Goal: Task Accomplishment & Management: Use online tool/utility

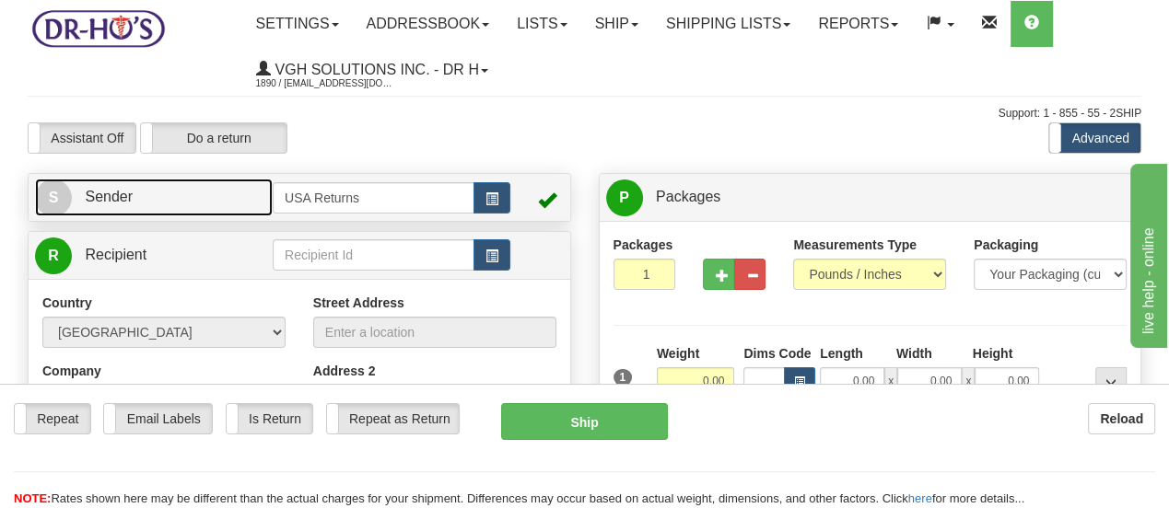
click at [52, 202] on span "S" at bounding box center [53, 198] width 37 height 37
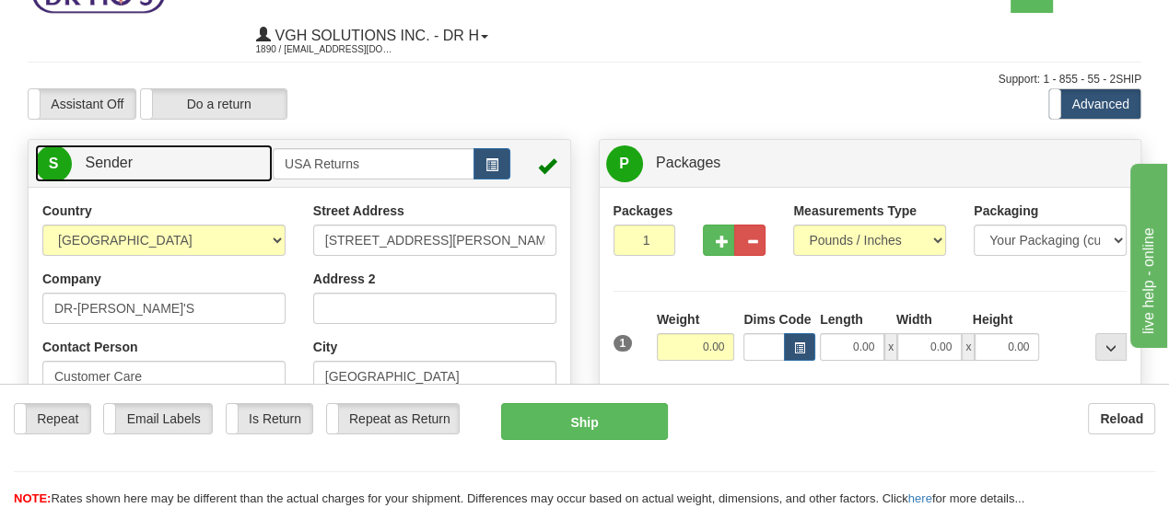
scroll to position [92, 0]
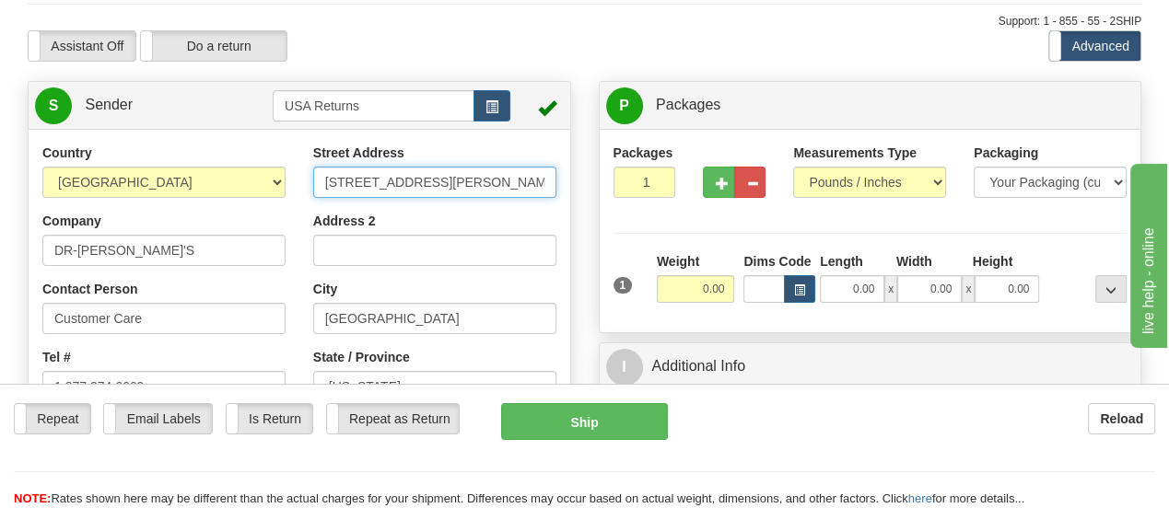
drag, startPoint x: 446, startPoint y: 185, endPoint x: 219, endPoint y: 200, distance: 227.1
click at [219, 200] on div "Country [GEOGRAPHIC_DATA] [GEOGRAPHIC_DATA] [GEOGRAPHIC_DATA] [GEOGRAPHIC_DATA]…" at bounding box center [300, 399] width 542 height 510
click at [533, 183] on input "Street Address" at bounding box center [434, 182] width 243 height 31
paste input "[STREET_ADDRESS][US_STATE]"
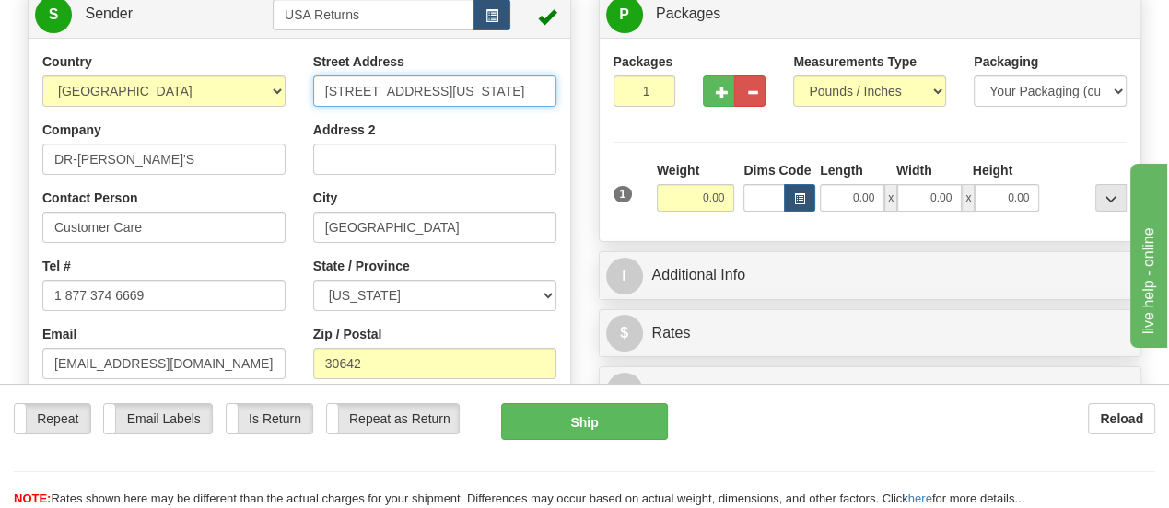
scroll to position [184, 0]
type input "[STREET_ADDRESS][US_STATE]"
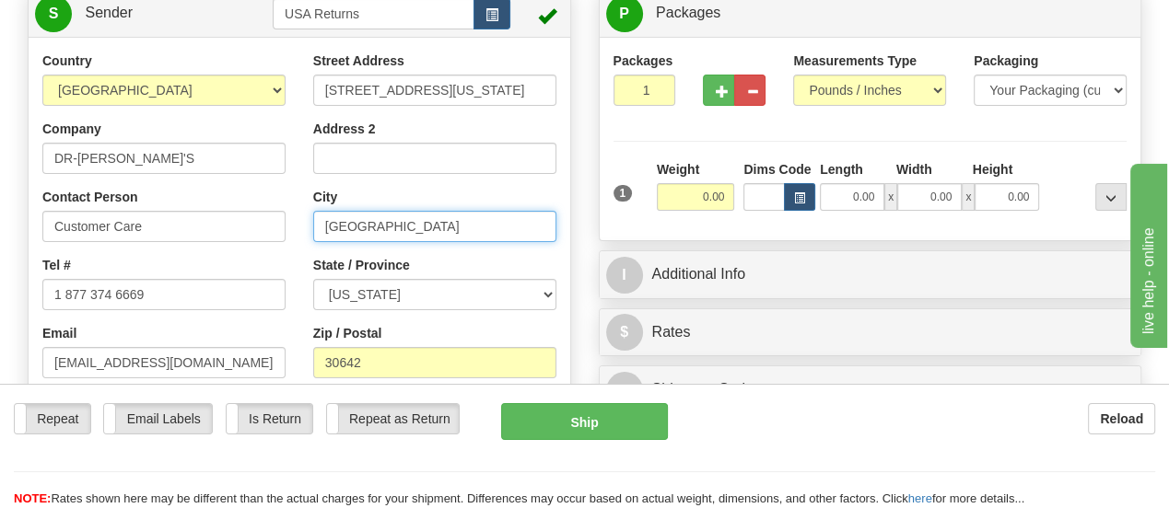
scroll to position [0, 0]
drag, startPoint x: 450, startPoint y: 236, endPoint x: 257, endPoint y: 239, distance: 193.4
click at [257, 239] on div "Country [GEOGRAPHIC_DATA] [GEOGRAPHIC_DATA] [GEOGRAPHIC_DATA] [GEOGRAPHIC_DATA]…" at bounding box center [300, 307] width 542 height 510
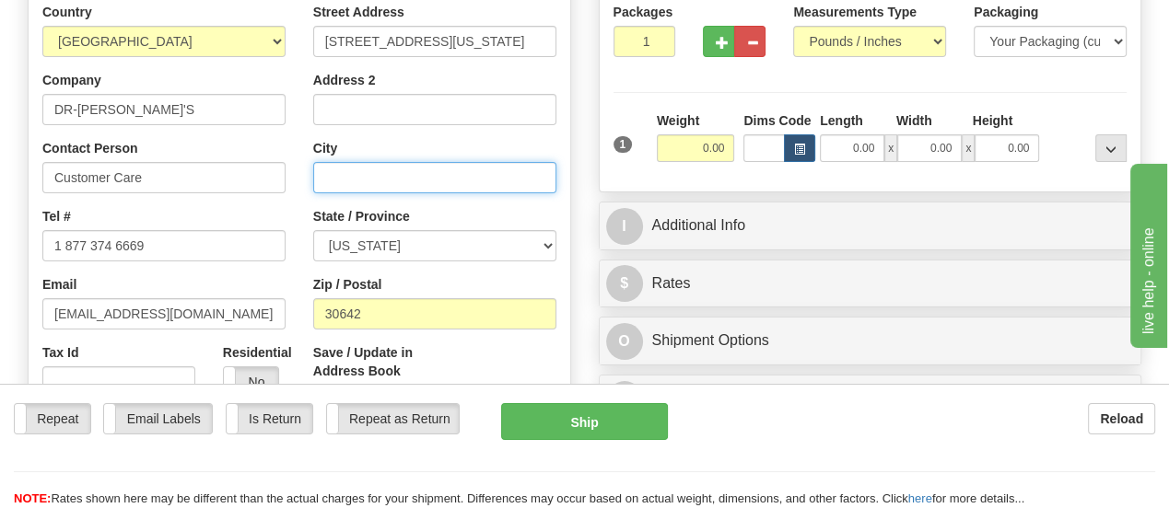
scroll to position [276, 0]
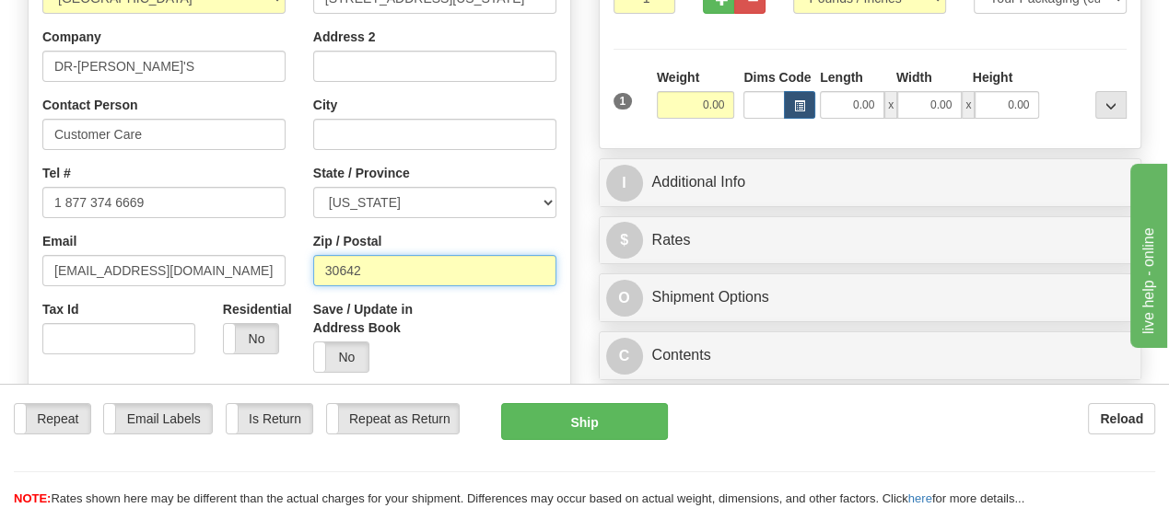
click at [474, 275] on input "30642" at bounding box center [434, 270] width 243 height 31
type input "3"
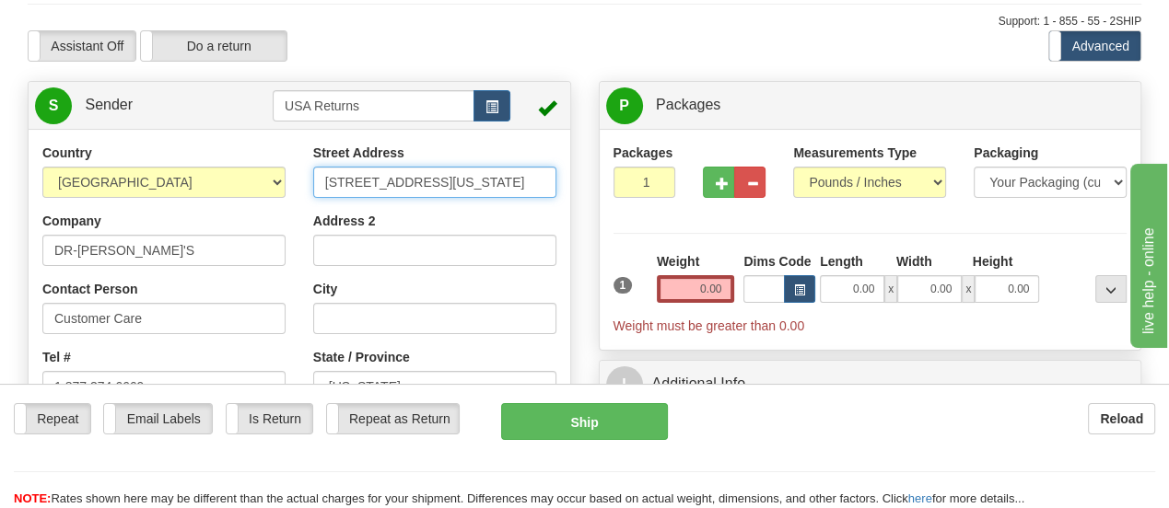
scroll to position [0, 160]
drag, startPoint x: 435, startPoint y: 180, endPoint x: 555, endPoint y: 185, distance: 120.8
click at [555, 185] on input "[STREET_ADDRESS][US_STATE]" at bounding box center [434, 182] width 243 height 31
type input "[STREET_ADDRESS]"
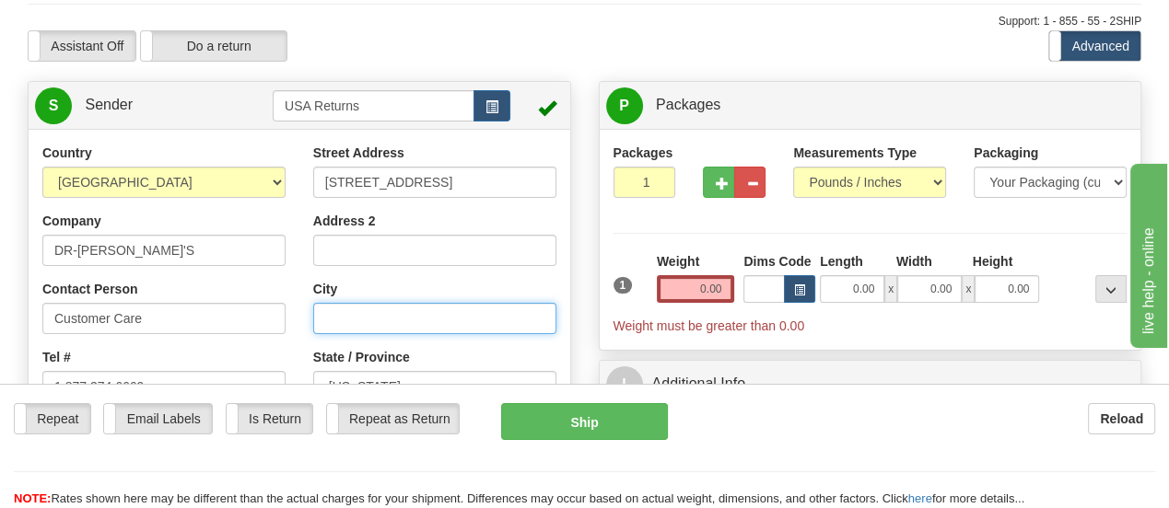
click at [464, 320] on input "City" at bounding box center [434, 318] width 243 height 31
paste input "[STREET_ADDRESS][US_STATE]"
drag, startPoint x: 346, startPoint y: 321, endPoint x: 571, endPoint y: 327, distance: 224.8
click at [570, 327] on div "Country [GEOGRAPHIC_DATA] [GEOGRAPHIC_DATA] [GEOGRAPHIC_DATA] [GEOGRAPHIC_DATA]…" at bounding box center [300, 399] width 542 height 510
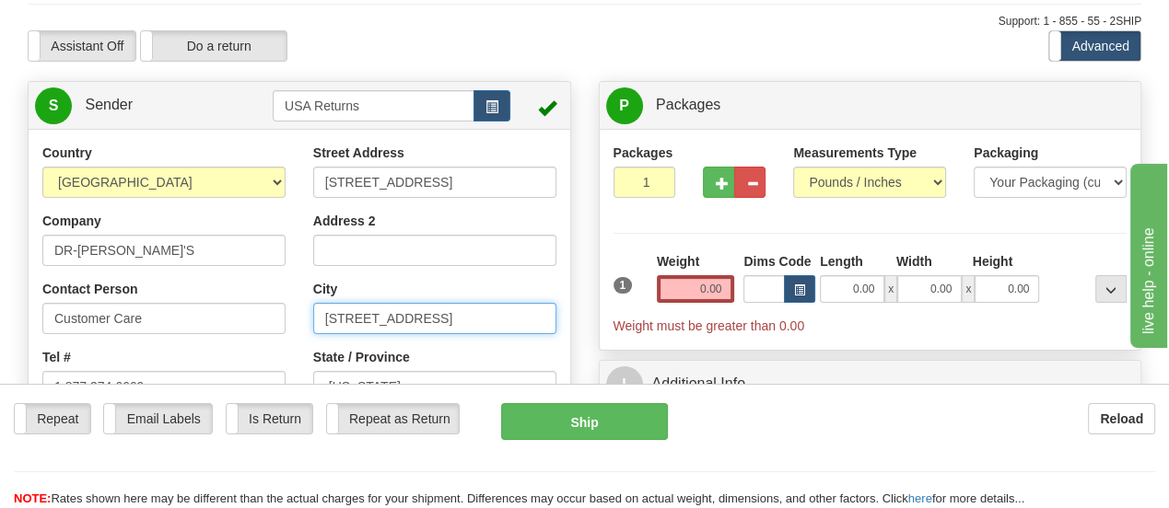
scroll to position [0, 0]
click at [437, 316] on input "[STREET_ADDRESS]" at bounding box center [434, 318] width 243 height 31
drag, startPoint x: 434, startPoint y: 316, endPoint x: 297, endPoint y: 318, distance: 136.3
click at [297, 318] on div "Country [GEOGRAPHIC_DATA] [GEOGRAPHIC_DATA] [GEOGRAPHIC_DATA] [GEOGRAPHIC_DATA]…" at bounding box center [300, 399] width 542 height 510
click at [328, 327] on input "[GEOGRAPHIC_DATA]" at bounding box center [434, 318] width 243 height 31
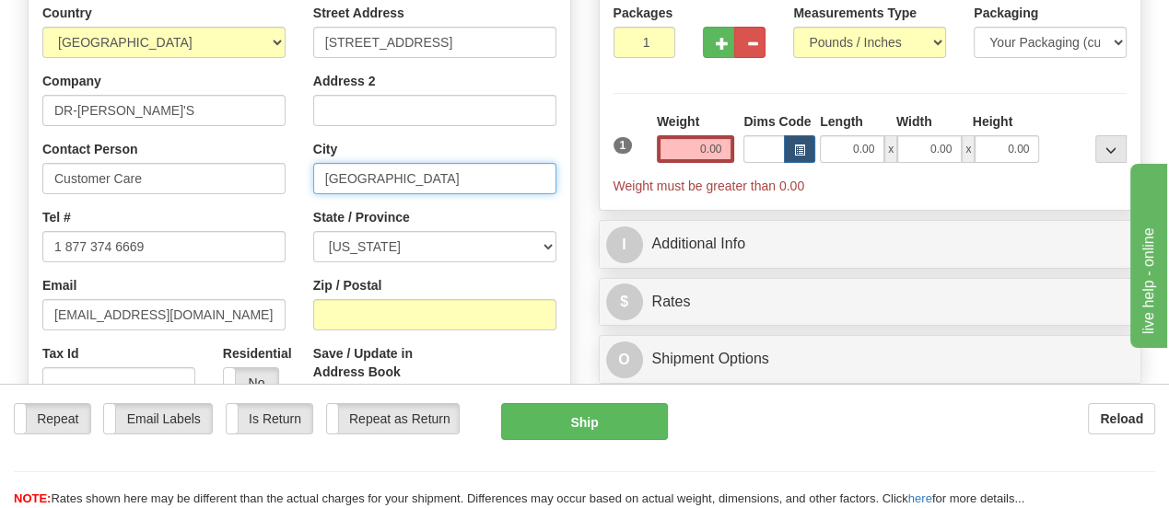
scroll to position [276, 0]
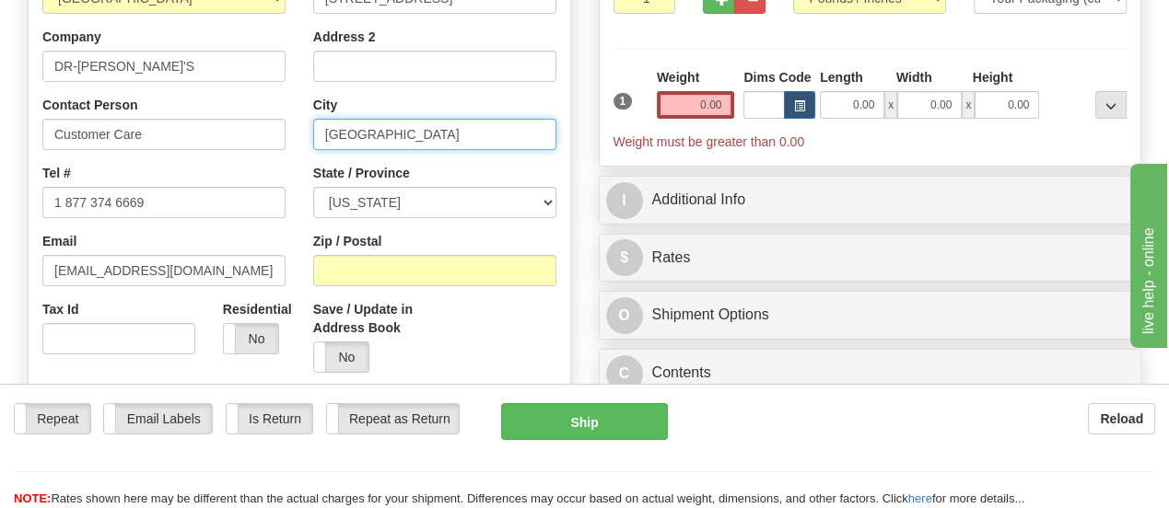
type input "[GEOGRAPHIC_DATA]"
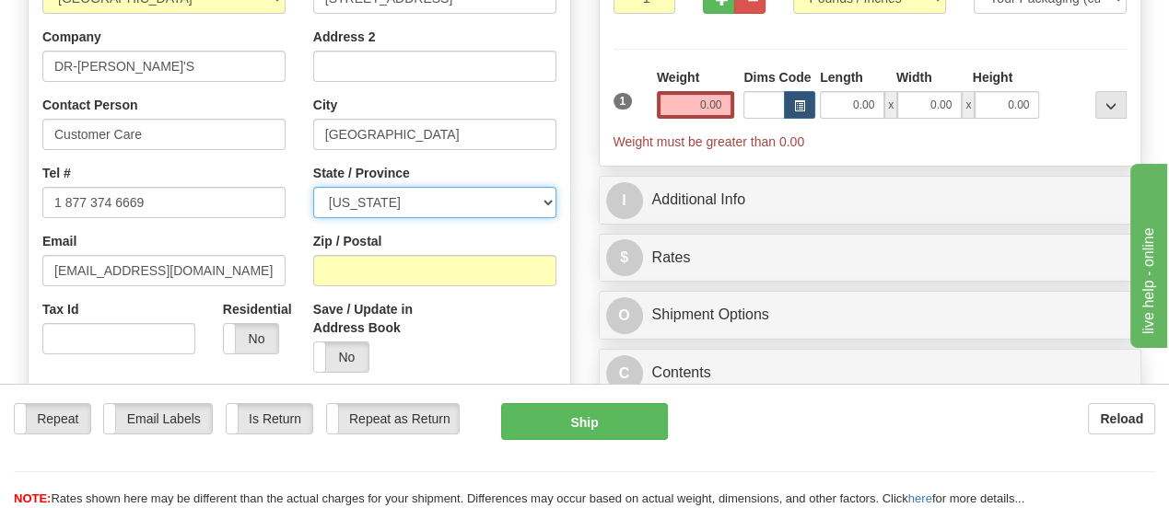
click at [542, 202] on select "[US_STATE] [US_STATE] [US_STATE] [US_STATE] Armed Forces America Armed Forces E…" at bounding box center [434, 202] width 243 height 31
select select "PA"
click at [313, 188] on select "[US_STATE] [US_STATE] [US_STATE] [US_STATE] Armed Forces America Armed Forces E…" at bounding box center [434, 202] width 243 height 31
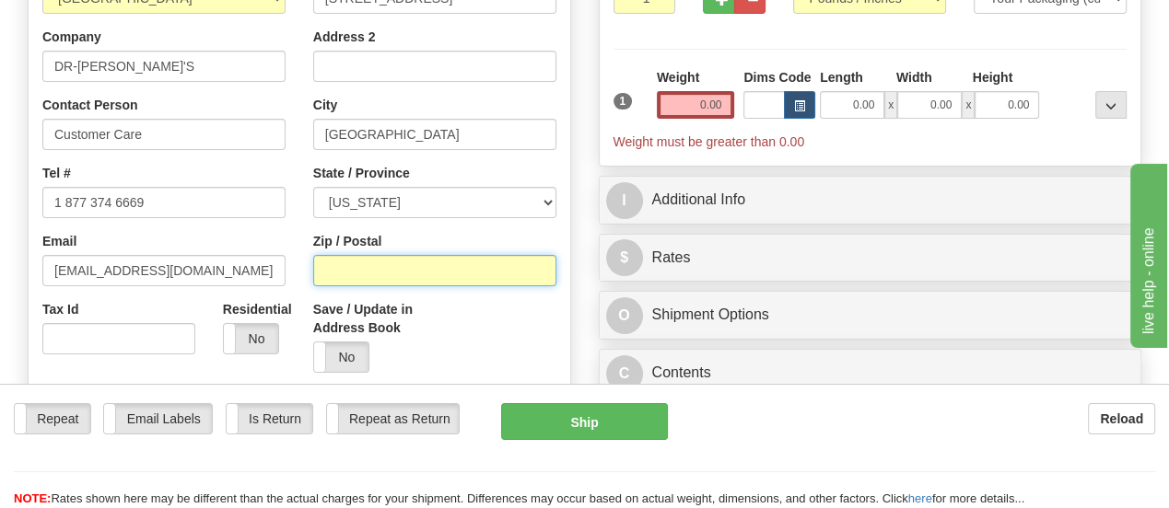
click at [486, 274] on input "Zip / Postal" at bounding box center [434, 270] width 243 height 31
paste input "[STREET_ADDRESS][US_STATE]"
drag, startPoint x: 427, startPoint y: 269, endPoint x: 317, endPoint y: 276, distance: 110.8
click at [317, 276] on input "[STREET_ADDRESS][US_STATE]" at bounding box center [434, 270] width 243 height 31
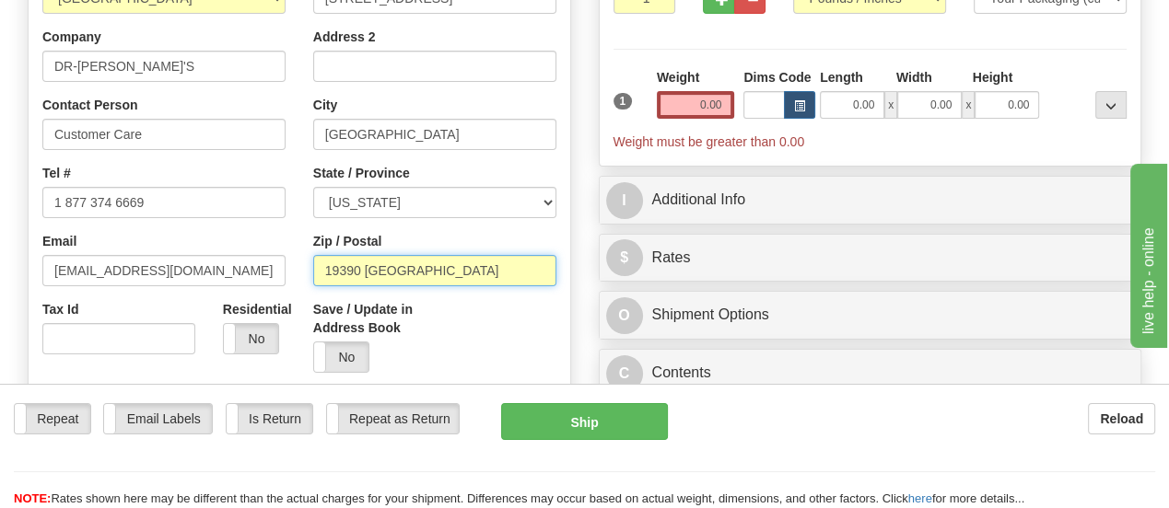
click at [470, 276] on input "19390 [GEOGRAPHIC_DATA]" at bounding box center [434, 270] width 243 height 31
type input "1"
click at [461, 283] on input "Zip / Postal" at bounding box center [434, 270] width 243 height 31
paste input "[STREET_ADDRESS][US_STATE]"
drag, startPoint x: 427, startPoint y: 280, endPoint x: 292, endPoint y: 282, distance: 135.4
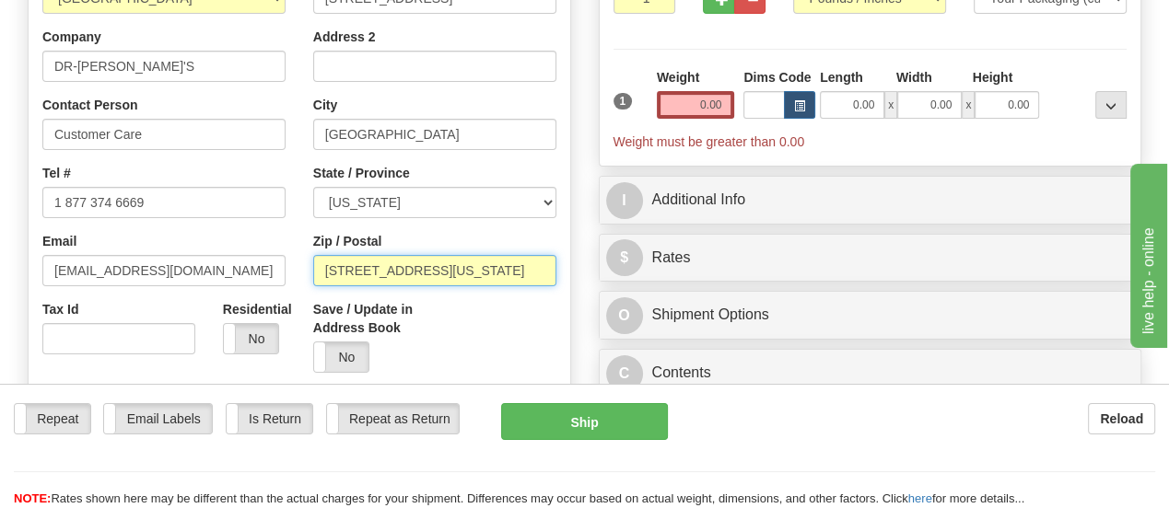
click at [292, 282] on div "Country [GEOGRAPHIC_DATA] [GEOGRAPHIC_DATA] [GEOGRAPHIC_DATA] [GEOGRAPHIC_DATA]…" at bounding box center [300, 214] width 542 height 510
click at [460, 275] on input "19390 [GEOGRAPHIC_DATA]" at bounding box center [434, 270] width 243 height 31
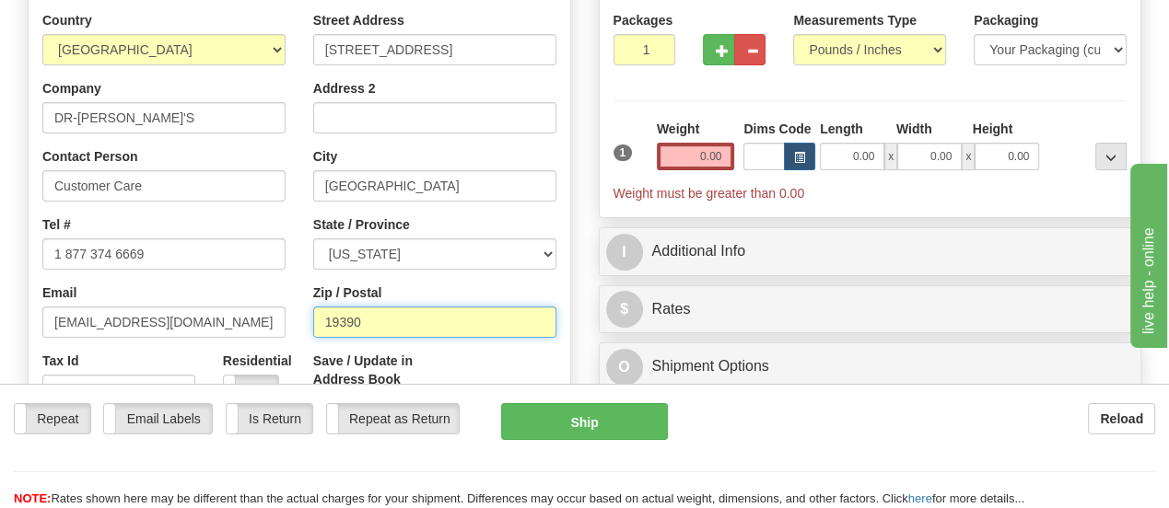
scroll to position [184, 0]
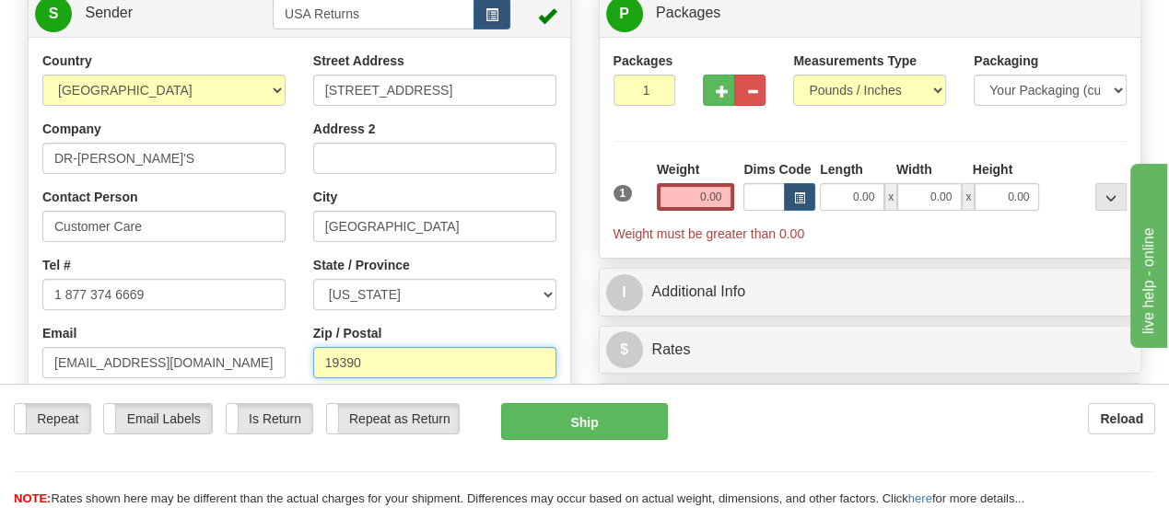
type input "19390"
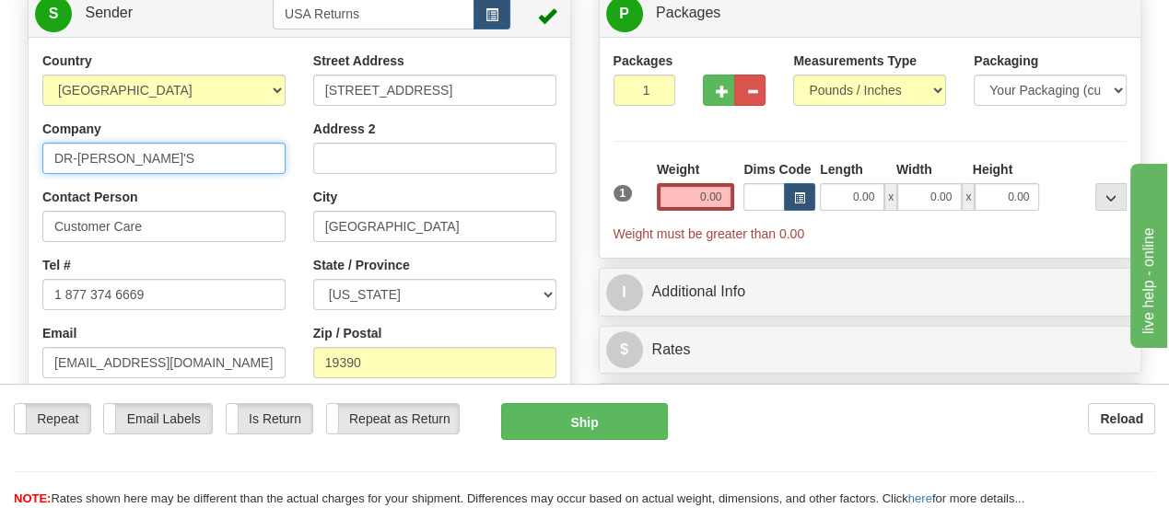
drag, startPoint x: 206, startPoint y: 163, endPoint x: 32, endPoint y: 165, distance: 174.1
click at [32, 165] on div "Country [GEOGRAPHIC_DATA] [GEOGRAPHIC_DATA] [GEOGRAPHIC_DATA] [GEOGRAPHIC_DATA]…" at bounding box center [164, 256] width 271 height 409
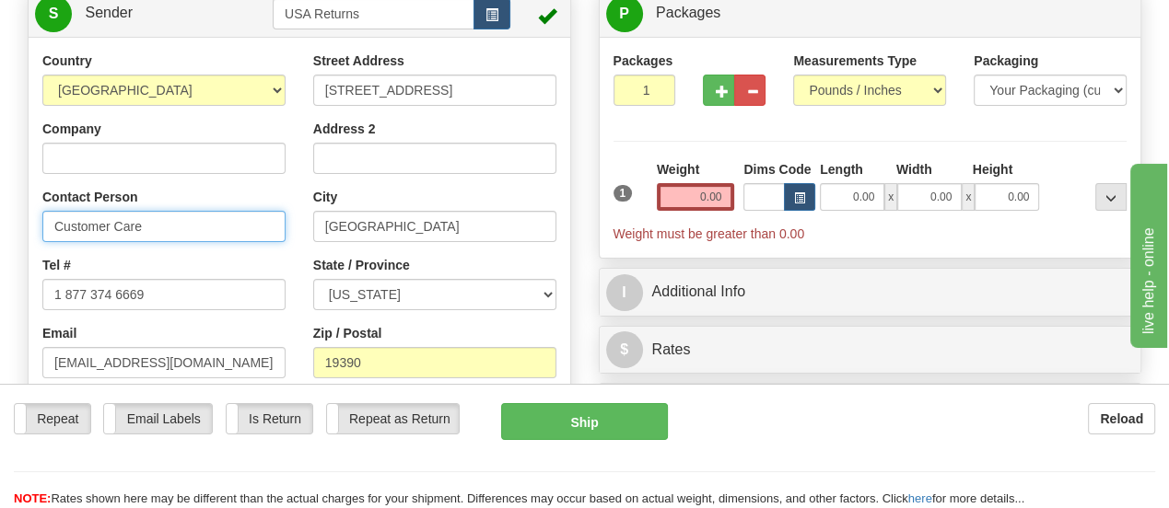
drag, startPoint x: 177, startPoint y: 227, endPoint x: 1, endPoint y: 232, distance: 176.0
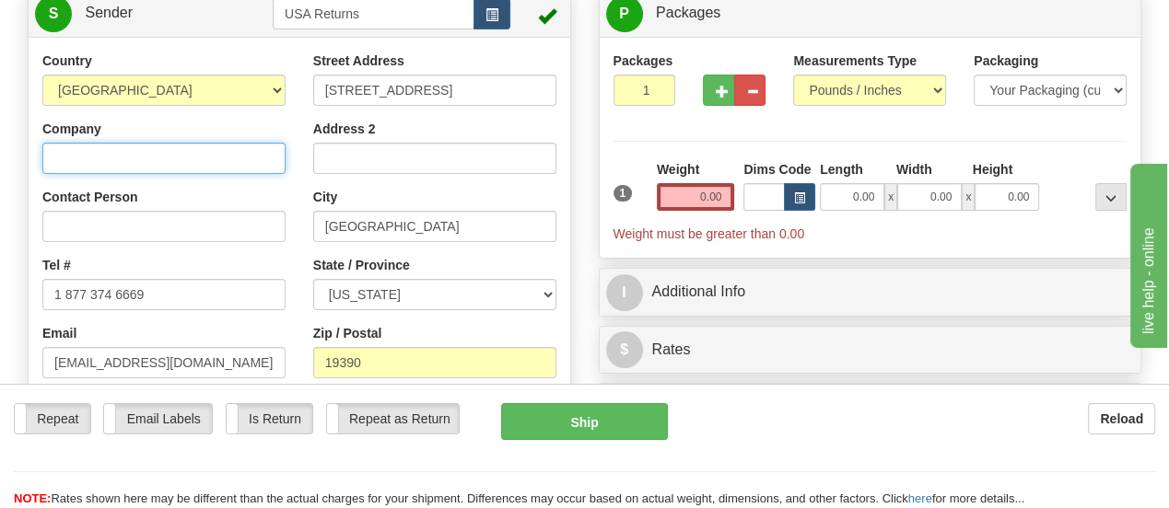
click at [239, 157] on input "Company" at bounding box center [163, 158] width 243 height 31
paste input "[PERSON_NAME]"
type input "[PERSON_NAME]"
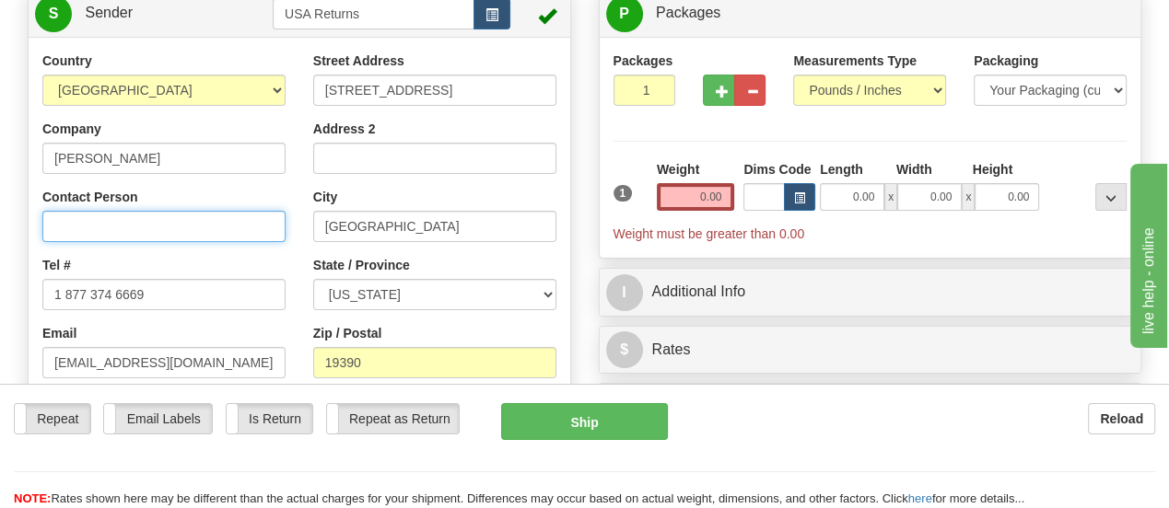
click at [255, 227] on input "Contact Person" at bounding box center [163, 226] width 243 height 31
paste input "[PERSON_NAME]"
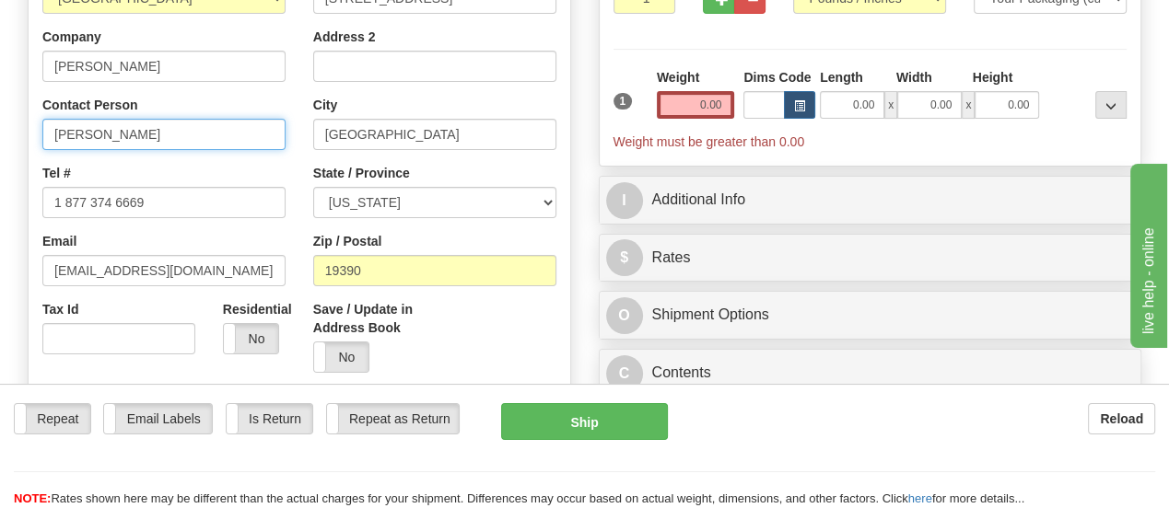
type input "[PERSON_NAME]"
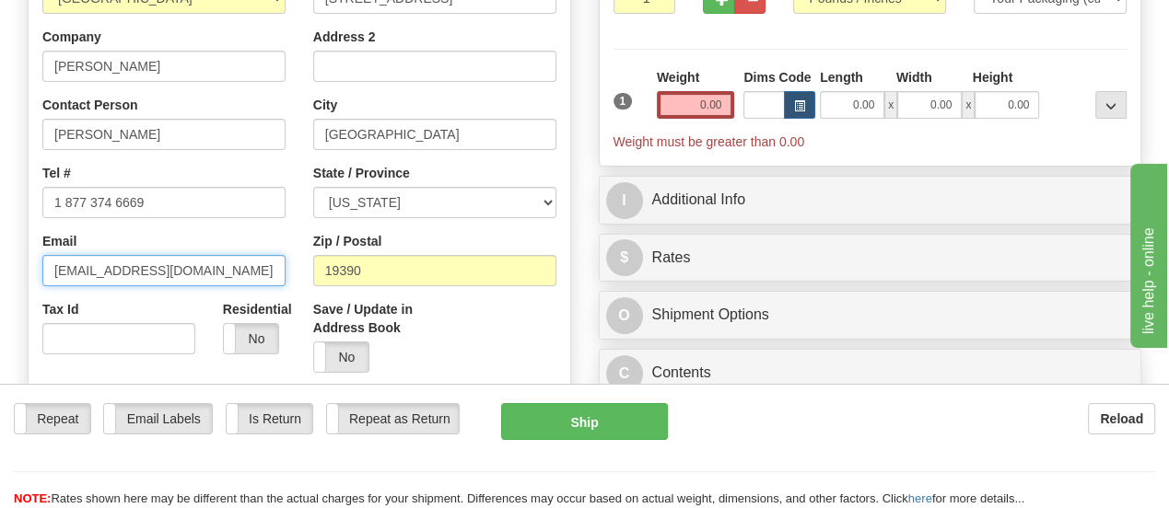
drag, startPoint x: 213, startPoint y: 283, endPoint x: 0, endPoint y: 294, distance: 213.0
click at [0, 294] on div "Toggle navigation Settings Shipping Preferences Fields Preferences New" at bounding box center [584, 504] width 1169 height 1561
click at [272, 272] on input "Email" at bounding box center [163, 270] width 243 height 31
paste input "[EMAIL_ADDRESS][DOMAIN_NAME]"
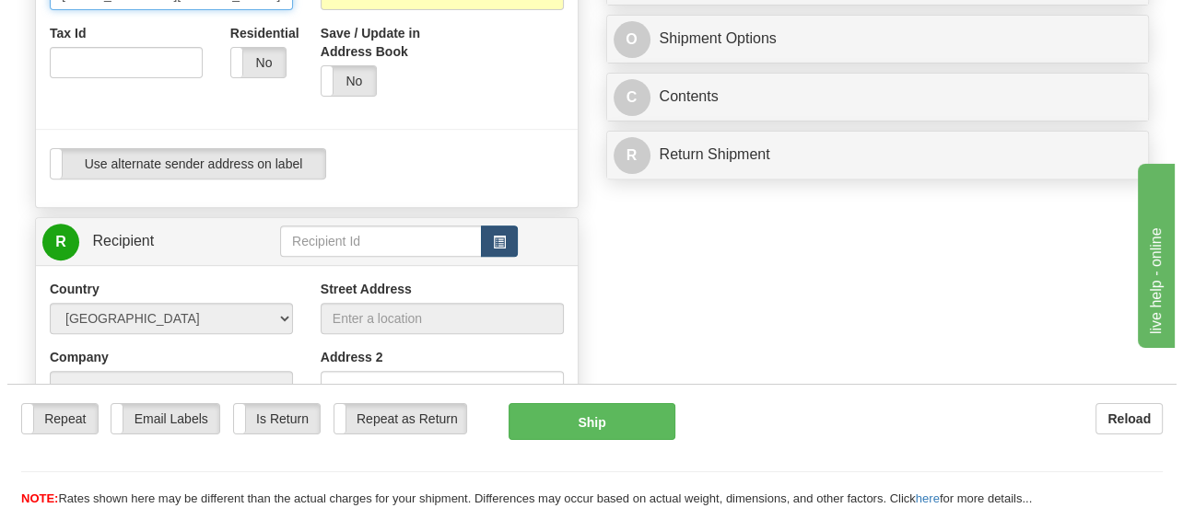
scroll to position [645, 0]
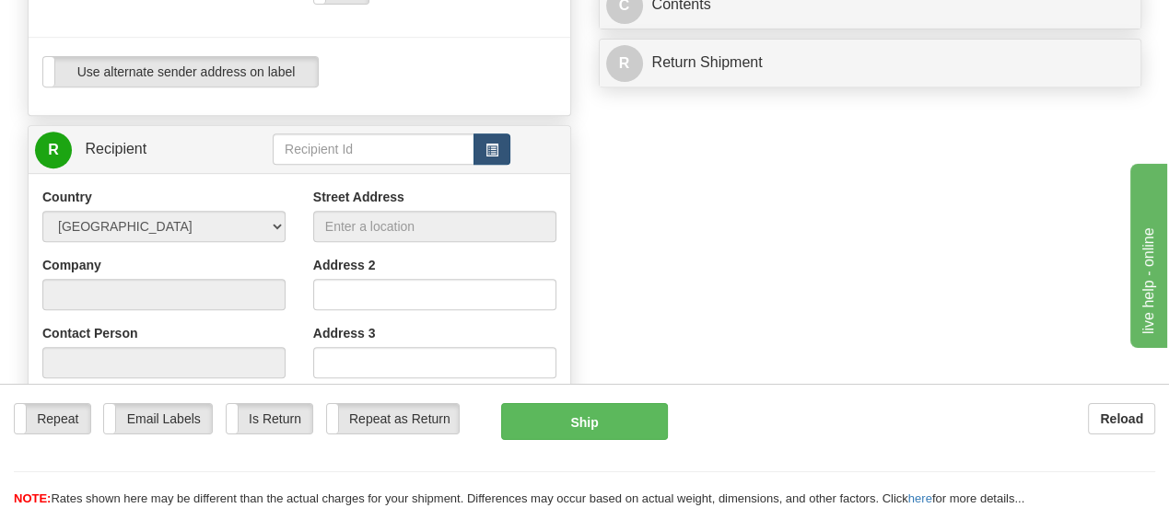
type input "[EMAIL_ADDRESS][DOMAIN_NAME]"
click at [486, 155] on span "button" at bounding box center [491, 151] width 13 height 12
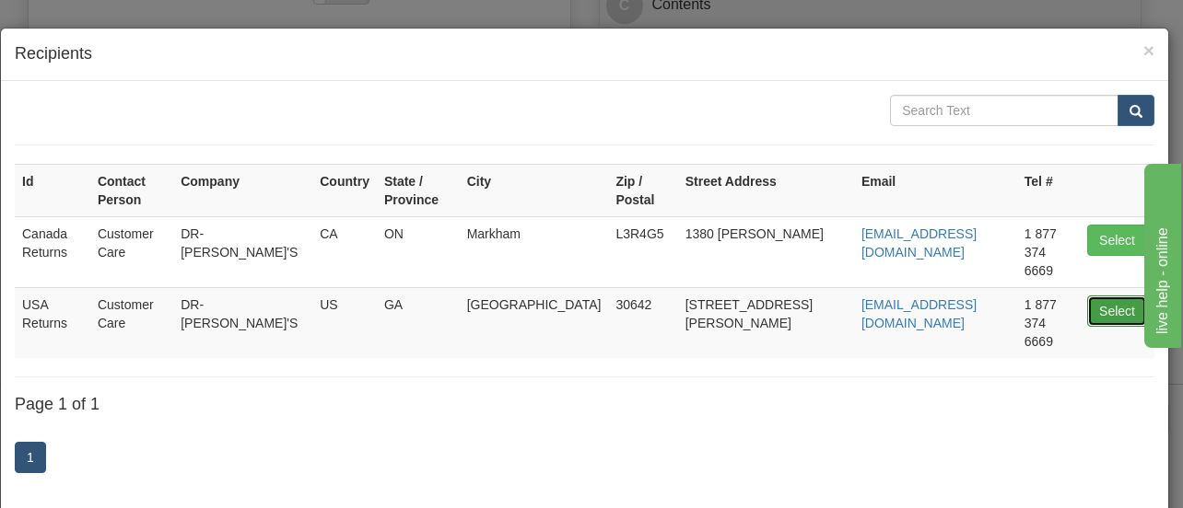
click at [1109, 296] on button "Select" at bounding box center [1117, 311] width 60 height 31
type input "USA Returns"
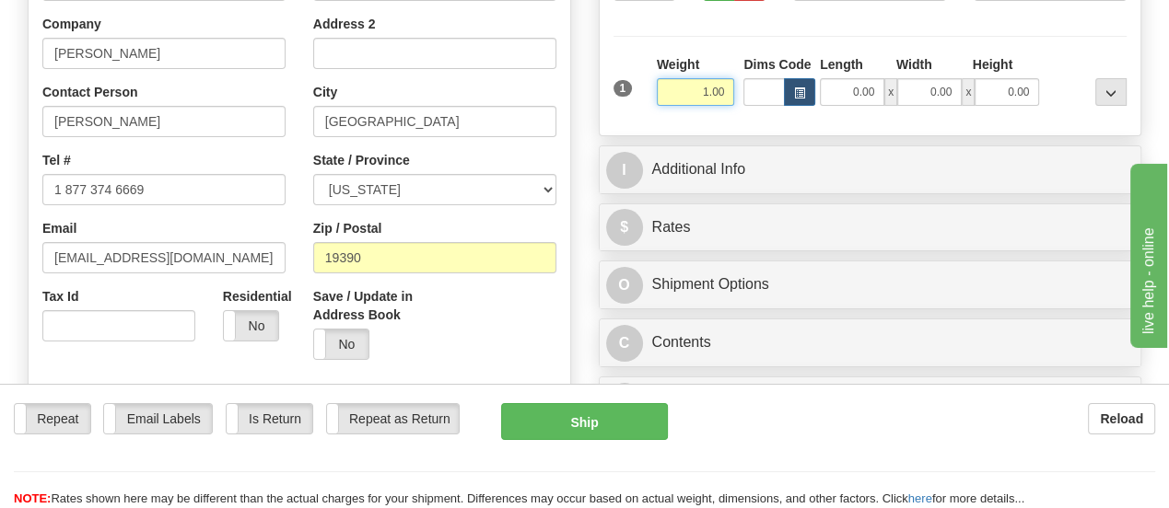
scroll to position [311, 0]
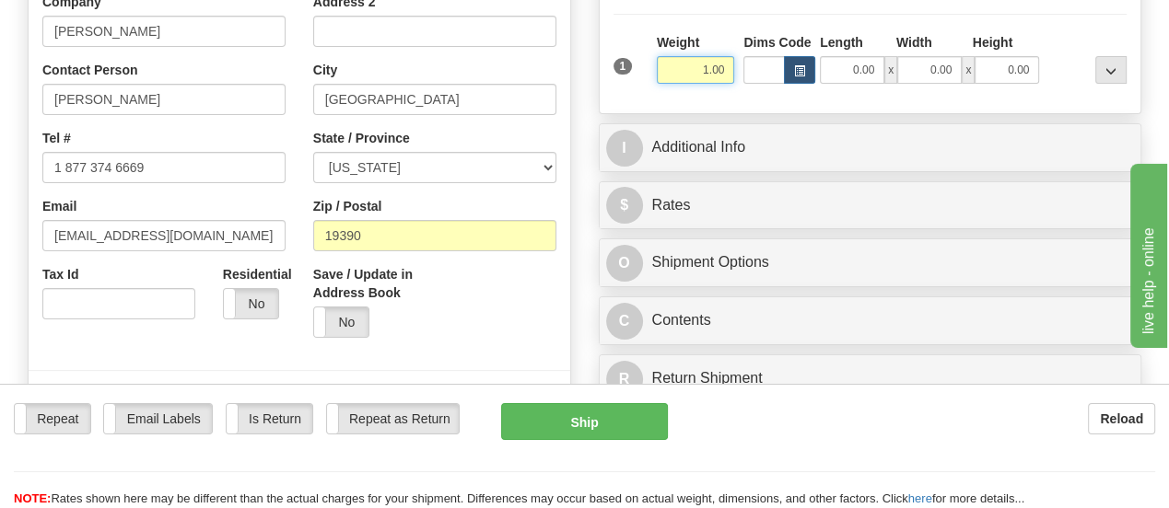
type input "1.00"
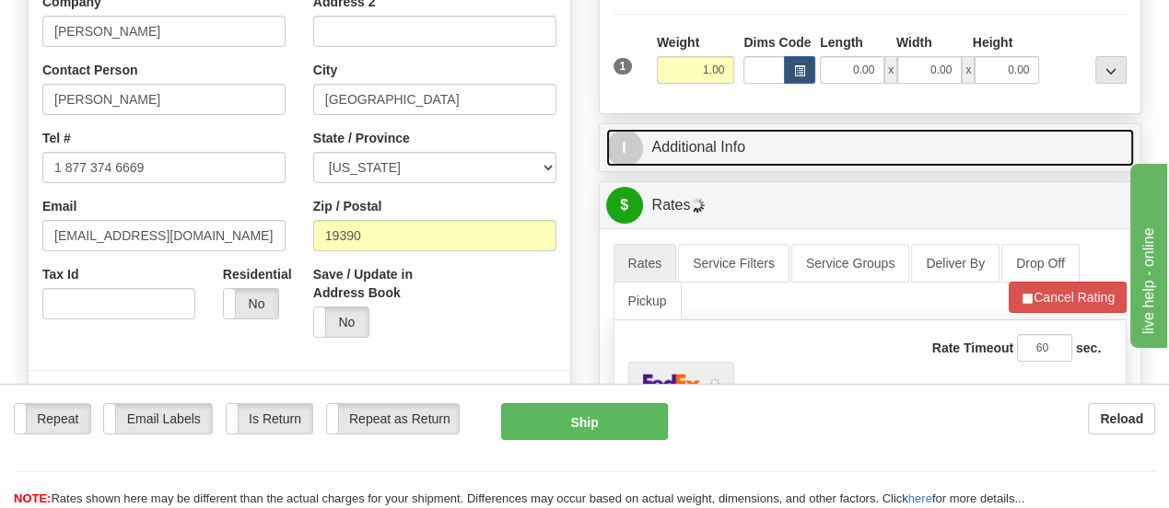
click at [700, 146] on link "I Additional Info" at bounding box center [870, 148] width 529 height 38
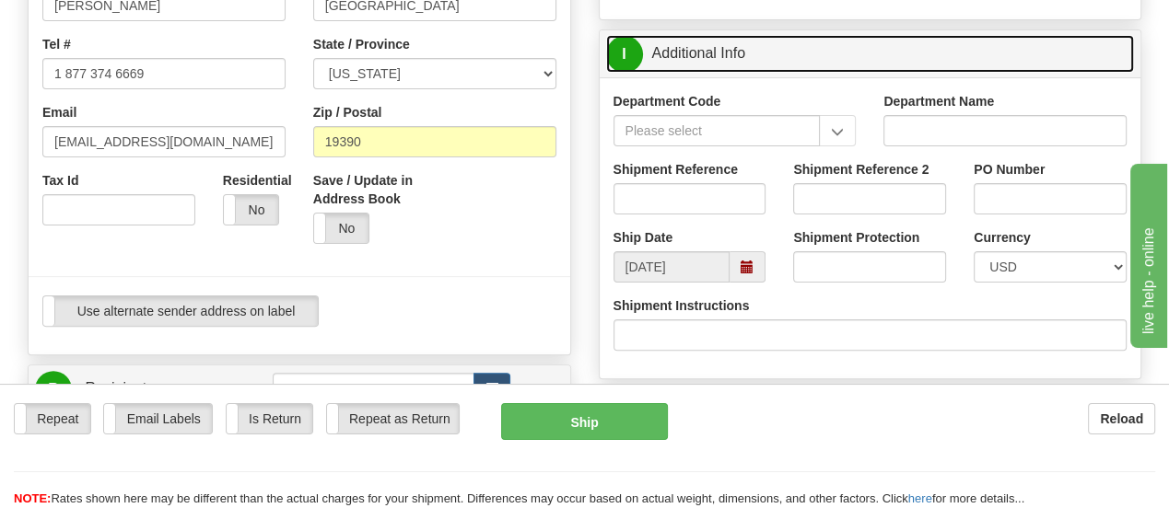
scroll to position [496, 0]
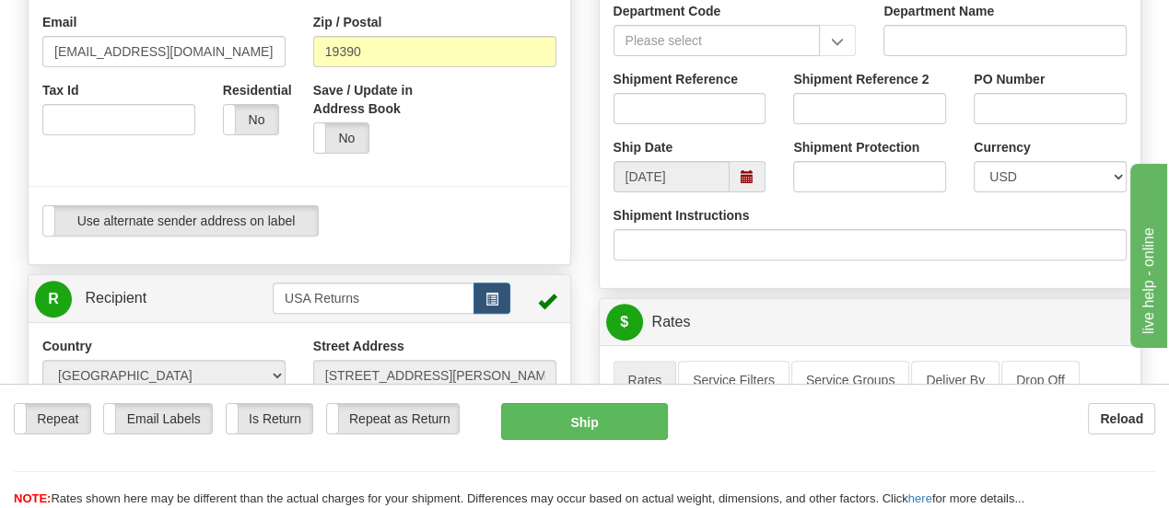
click at [748, 180] on span at bounding box center [747, 176] width 13 height 13
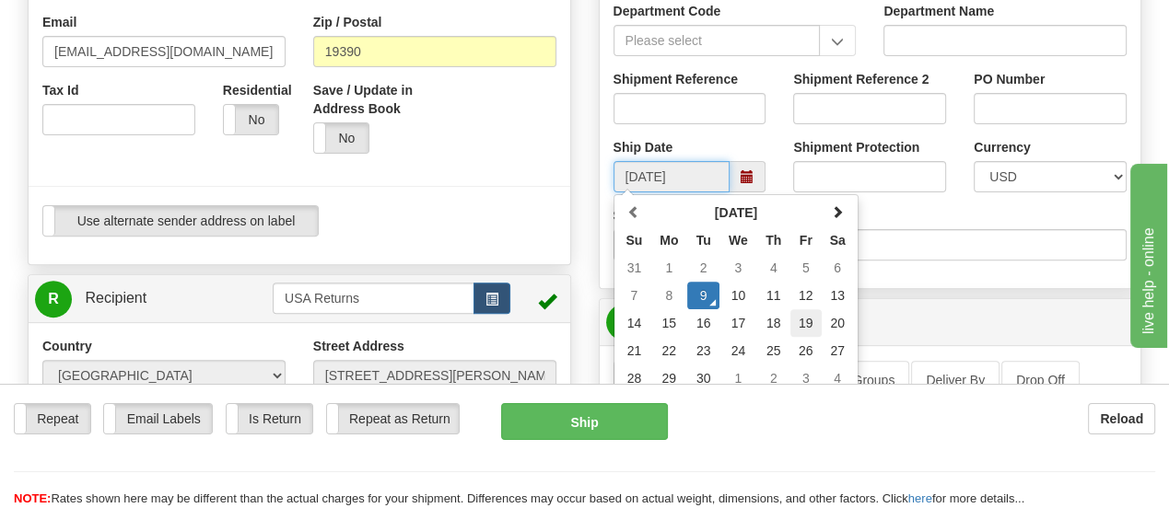
click at [803, 321] on td "19" at bounding box center [805, 323] width 31 height 28
type input "[DATE]"
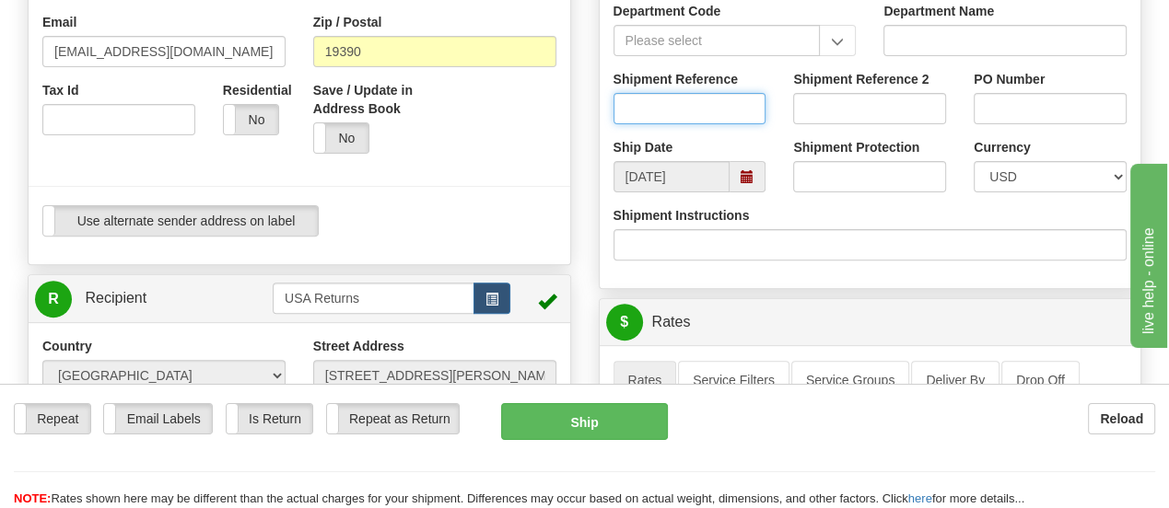
click at [702, 117] on input "Shipment Reference" at bounding box center [689, 108] width 153 height 31
click at [738, 114] on input "Shipment Reference" at bounding box center [689, 108] width 153 height 31
paste input "CU24740783"
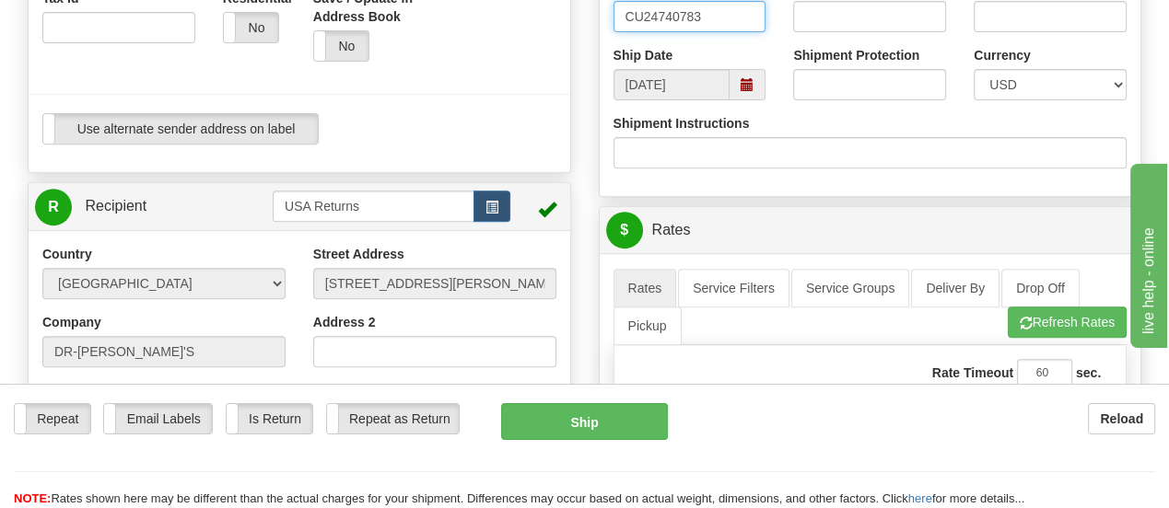
scroll to position [680, 0]
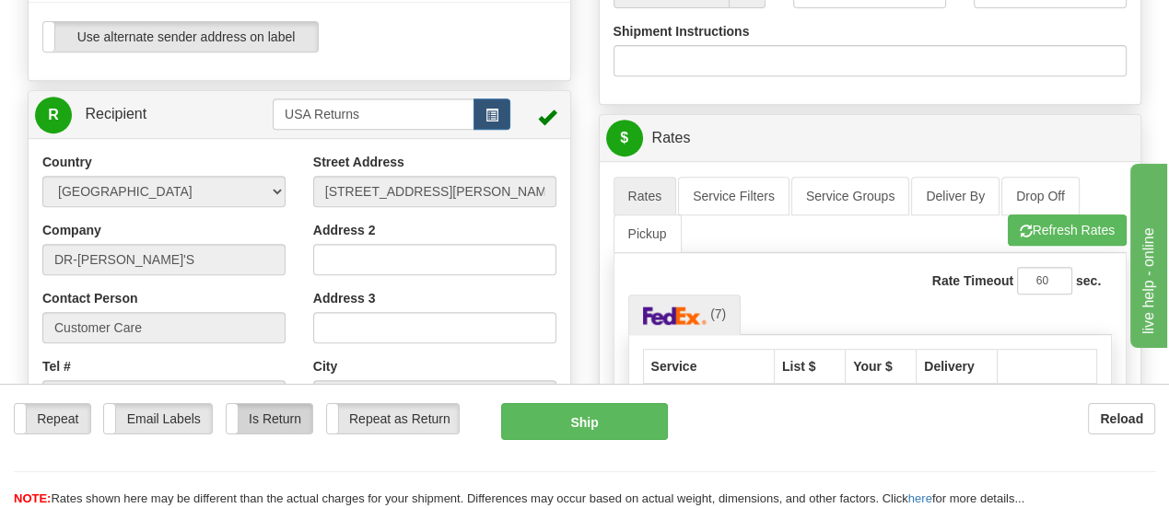
type input "CU24740783"
click at [288, 404] on label "Is Return" at bounding box center [270, 418] width 86 height 29
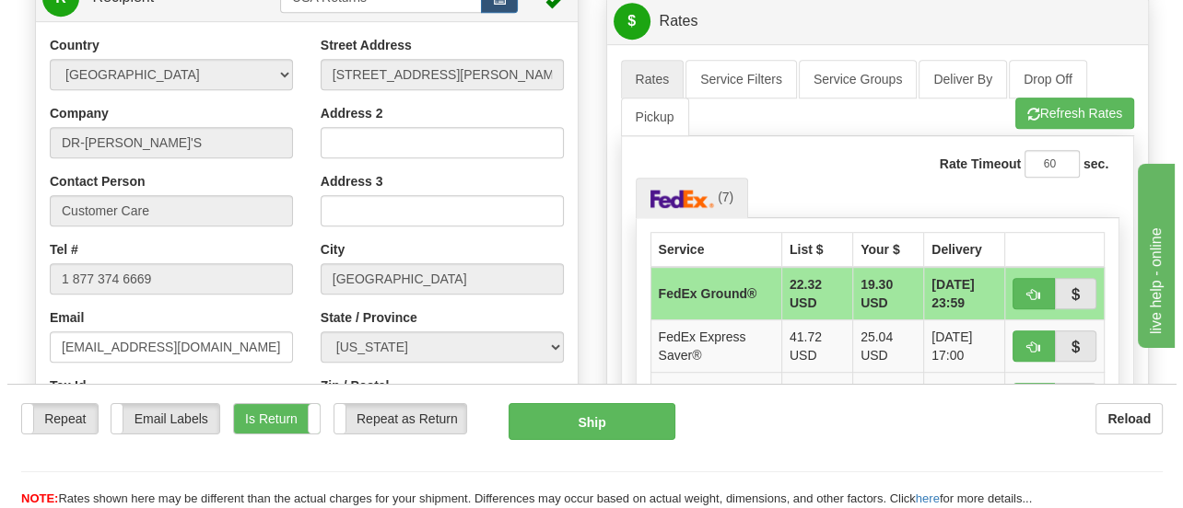
scroll to position [829, 0]
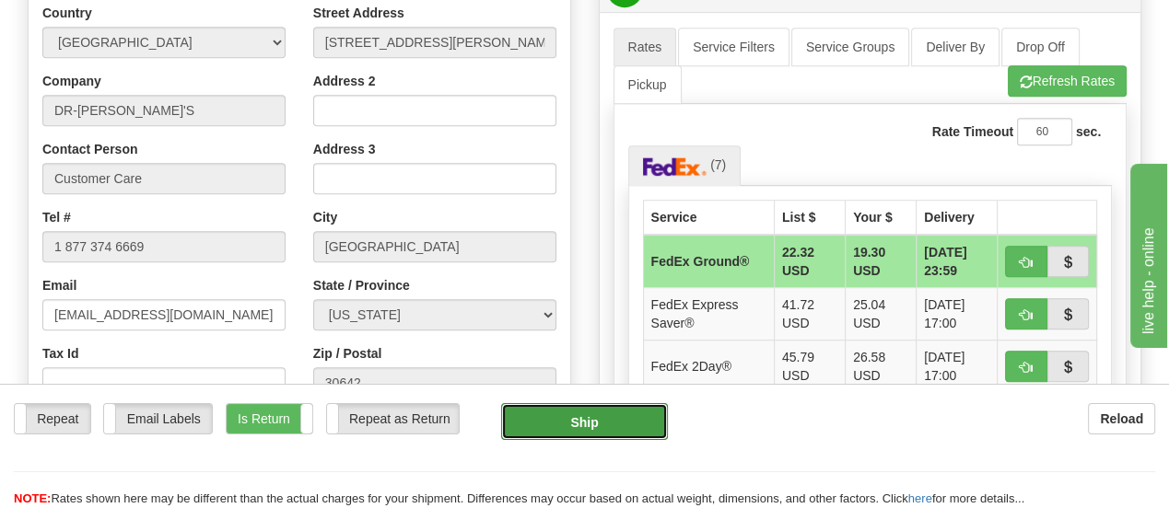
click at [580, 403] on button "Ship" at bounding box center [585, 421] width 168 height 37
type input "92"
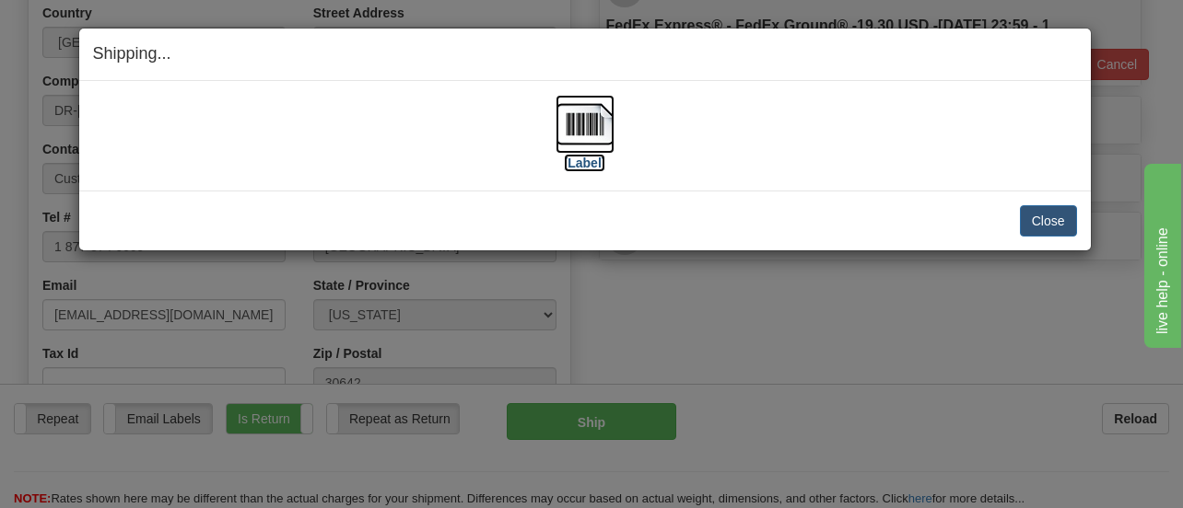
click at [590, 161] on label "[Label]" at bounding box center [585, 163] width 42 height 18
